Goal: Information Seeking & Learning: Learn about a topic

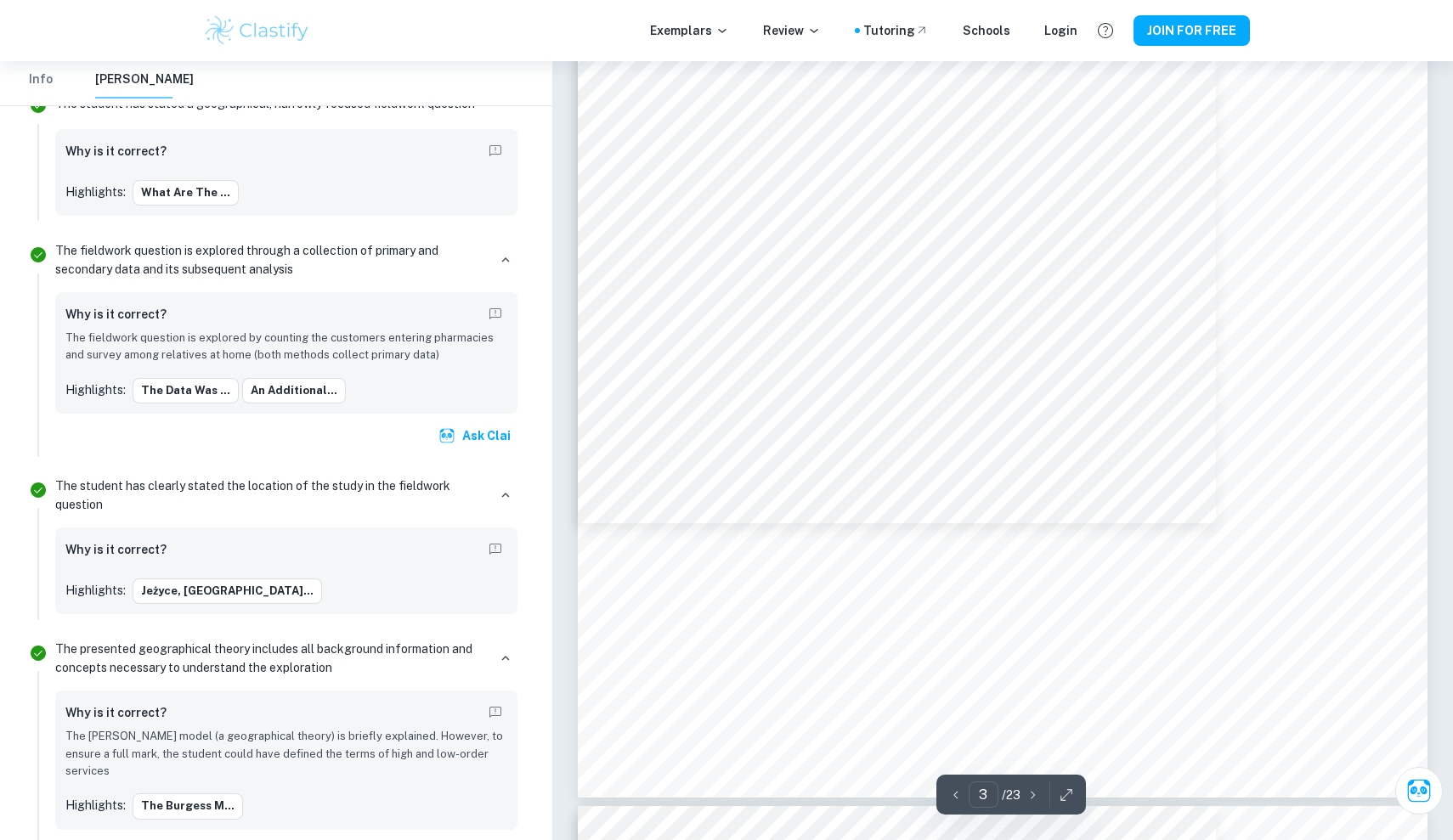
scroll to position [2841, 0]
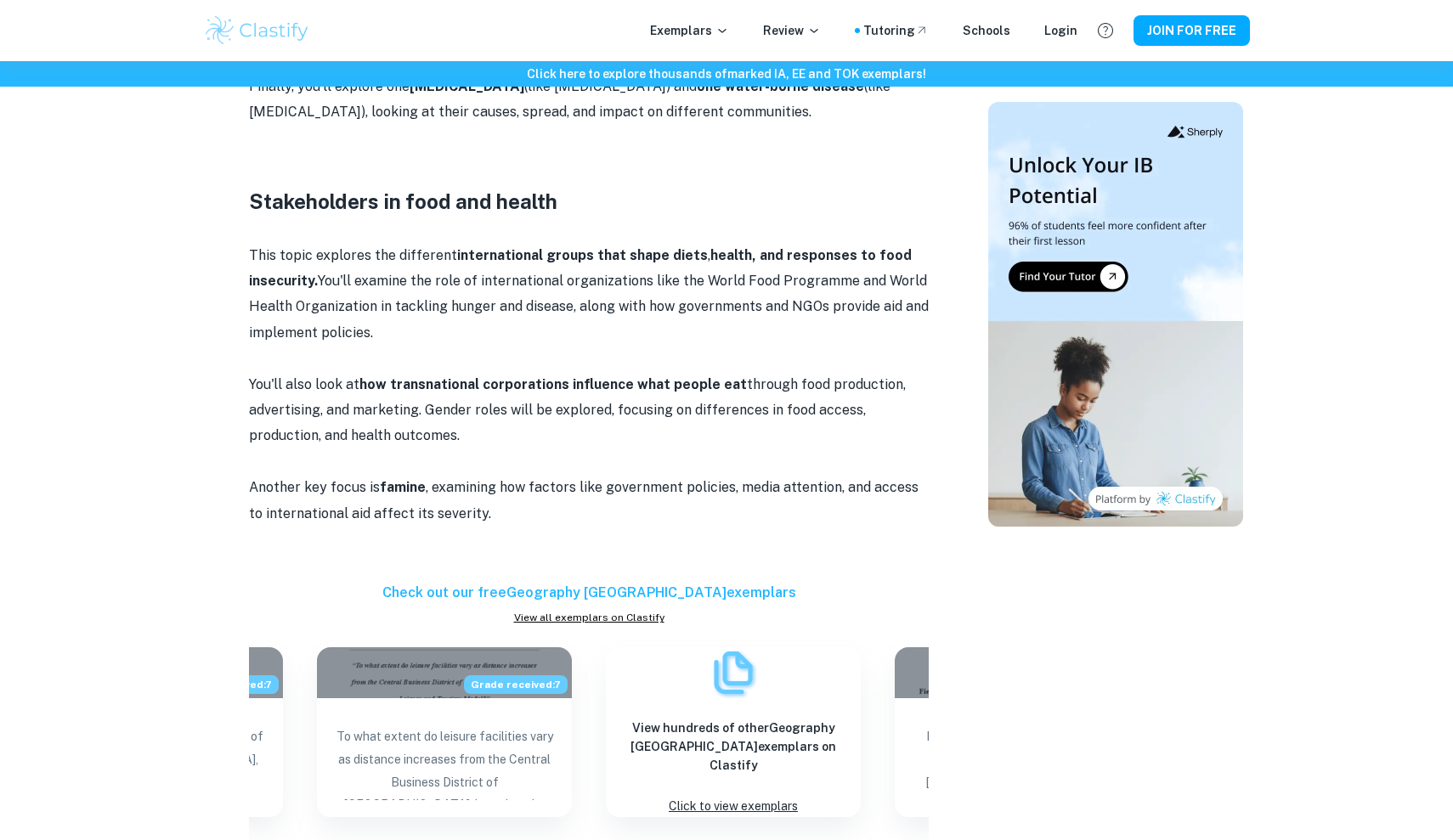
scroll to position [1652, 0]
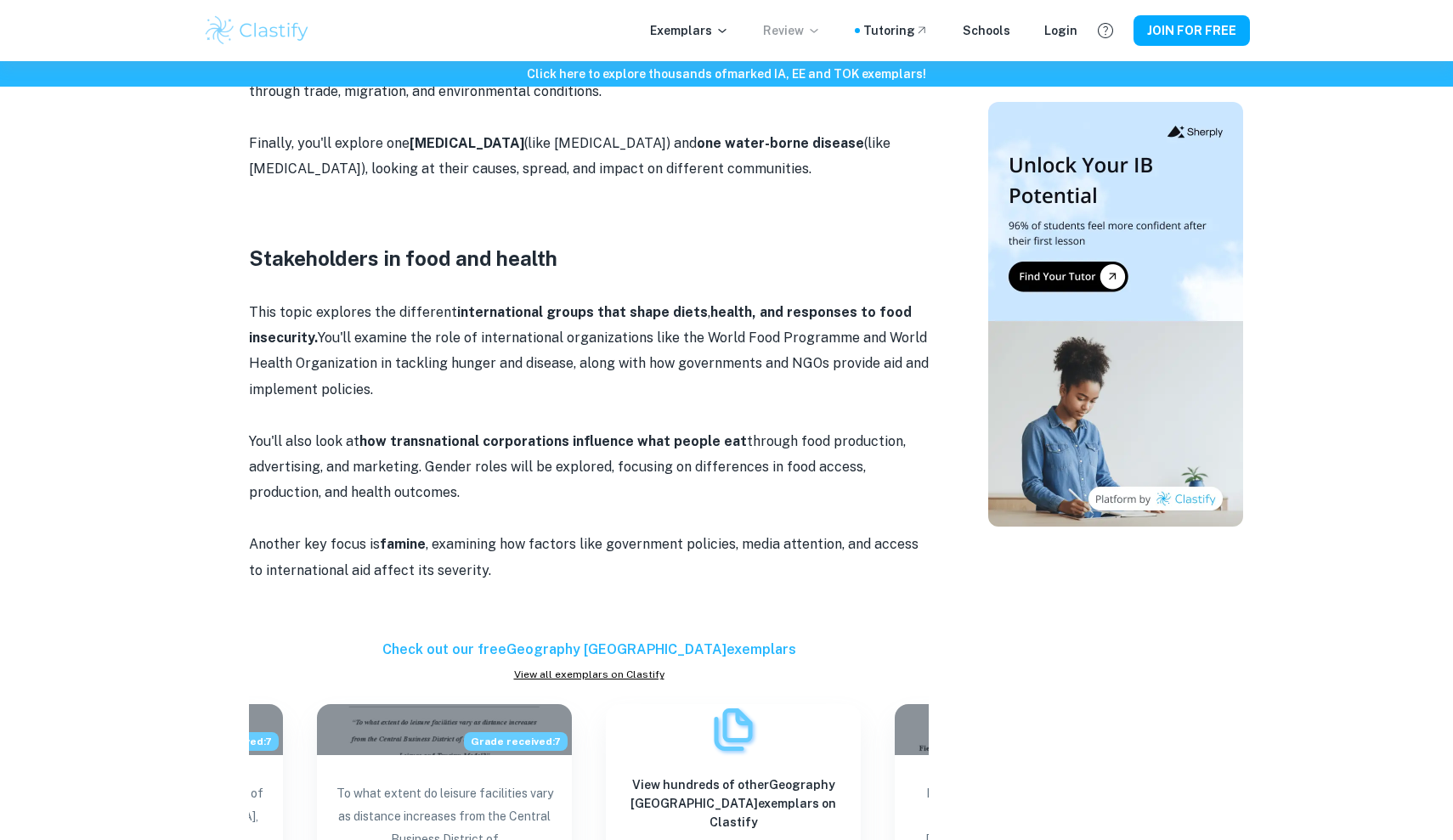
click at [805, 32] on p "Review" at bounding box center [792, 30] width 58 height 19
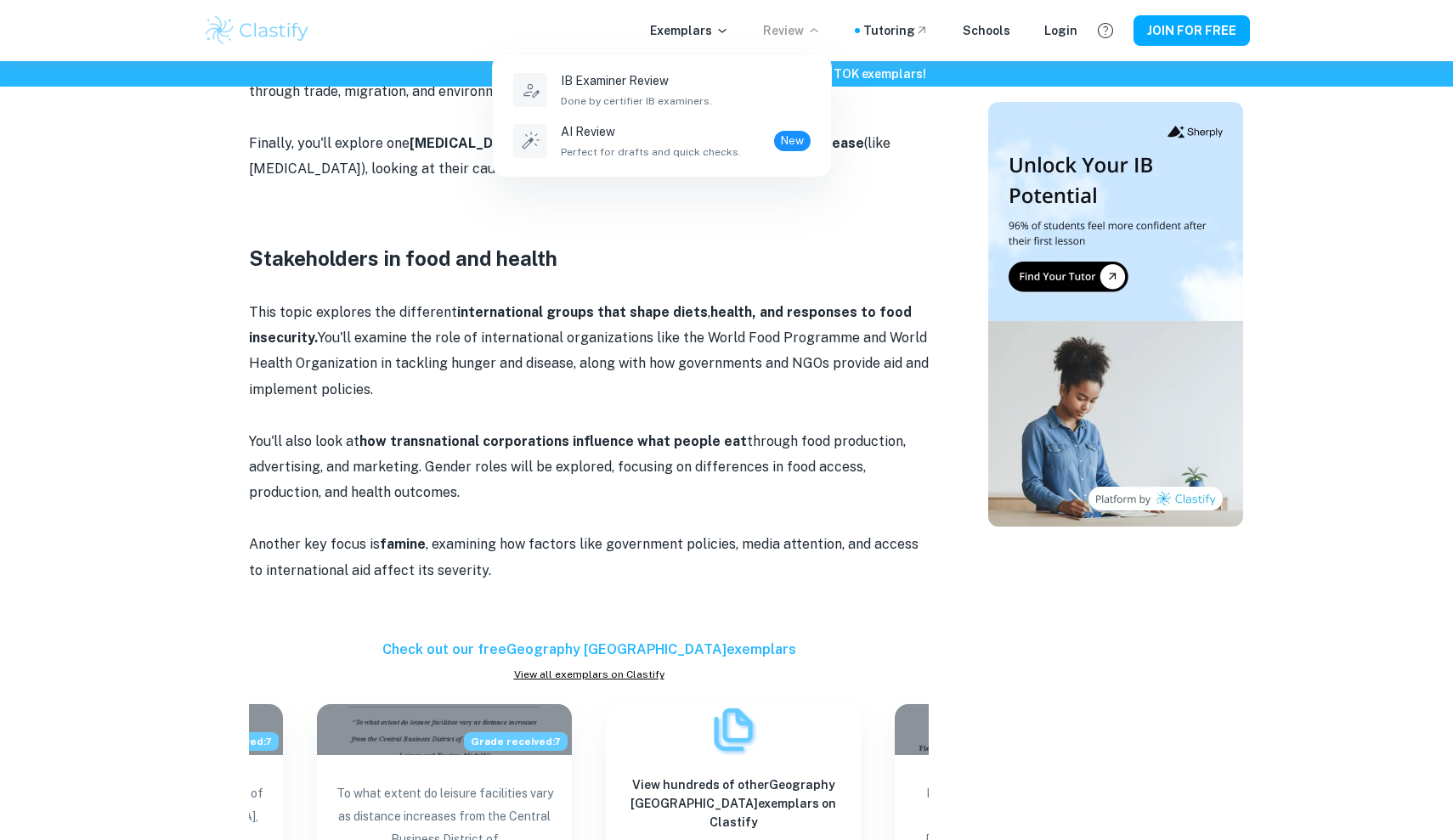
click at [720, 30] on div at bounding box center [726, 420] width 1453 height 840
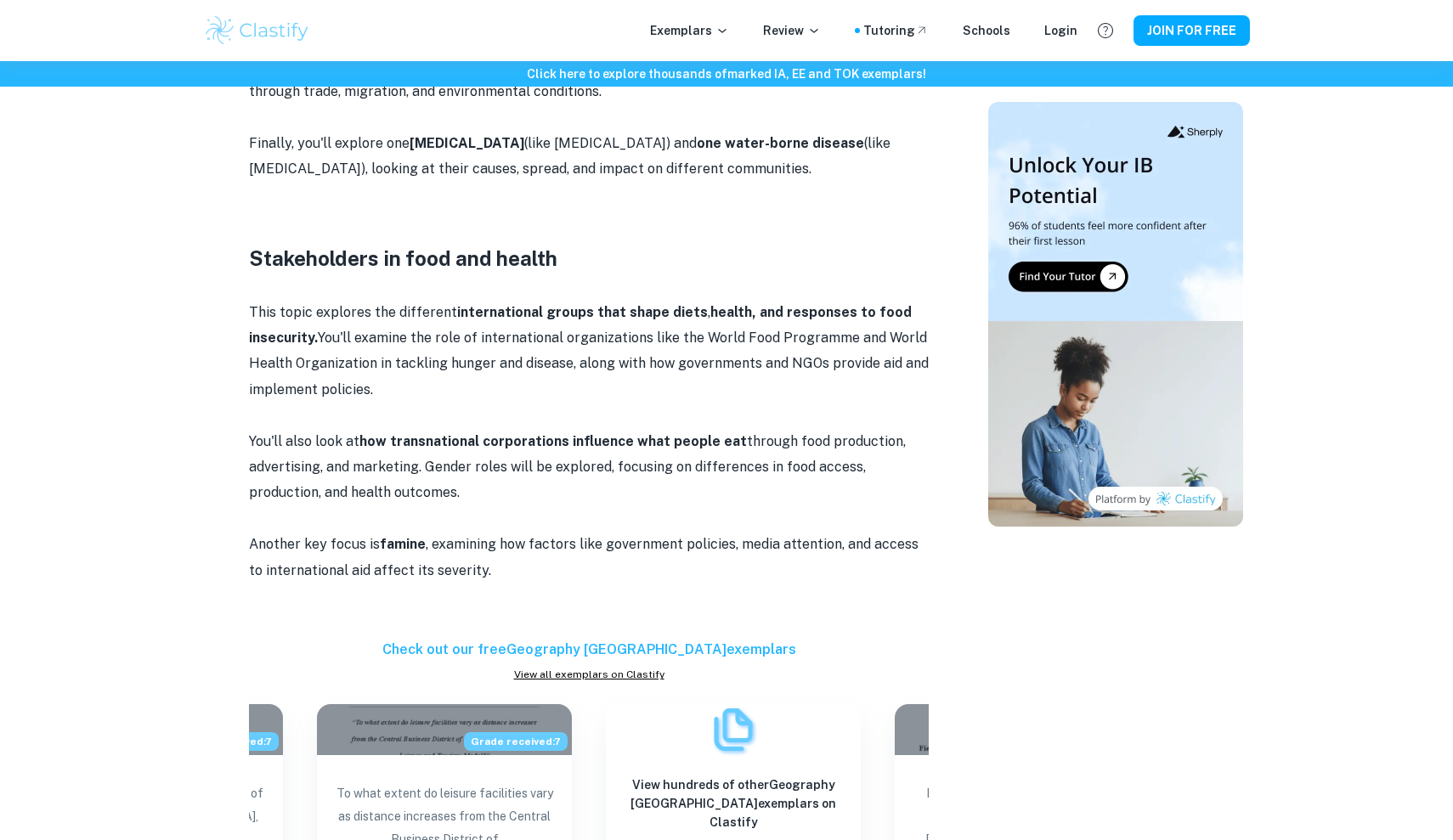
click at [720, 30] on p "Exemplars" at bounding box center [690, 30] width 79 height 19
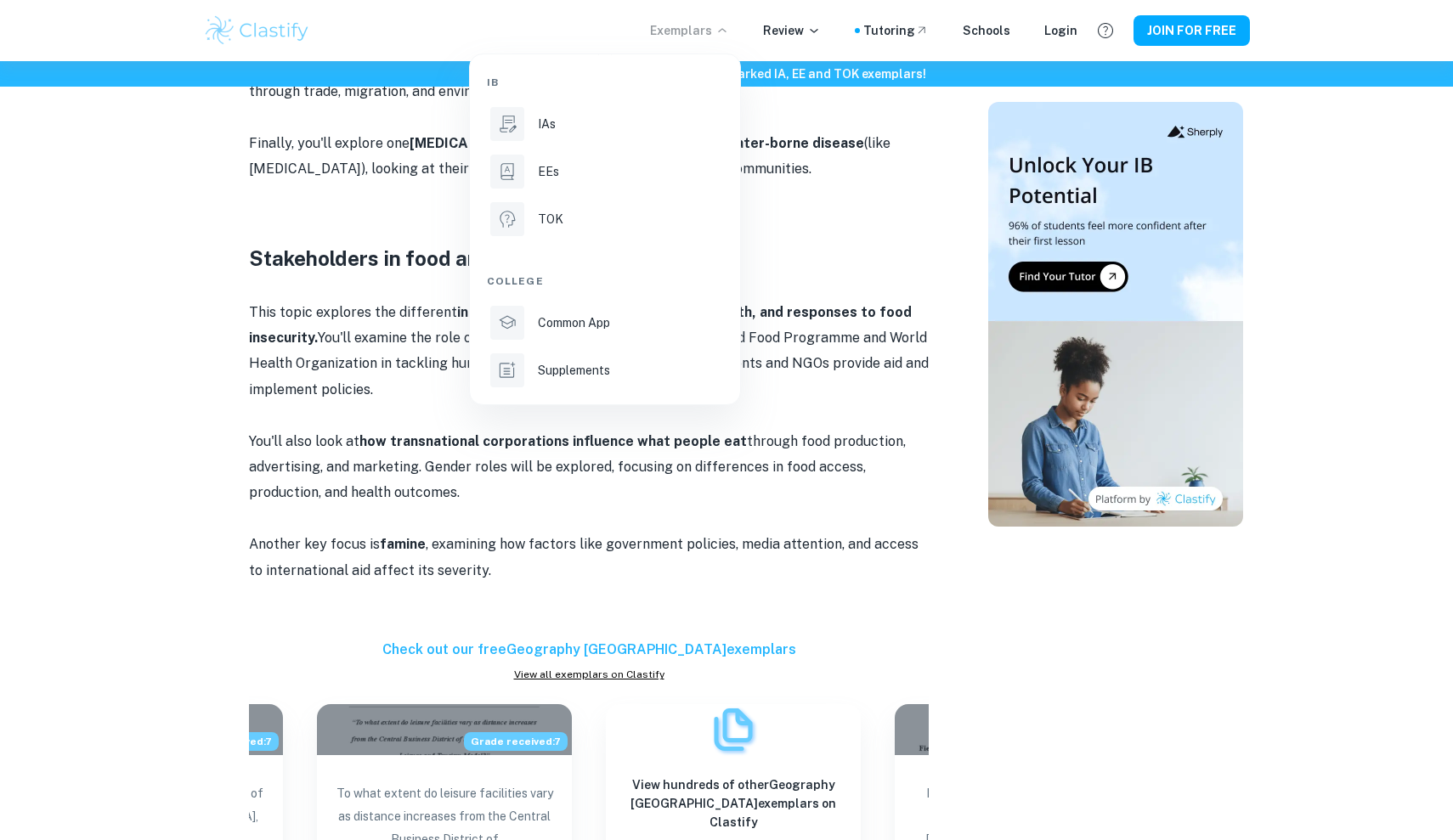
click at [772, 186] on div at bounding box center [726, 420] width 1453 height 840
